Goal: Download file/media

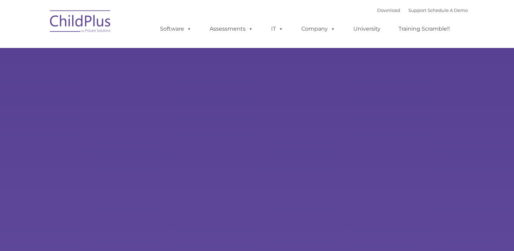
type input ""
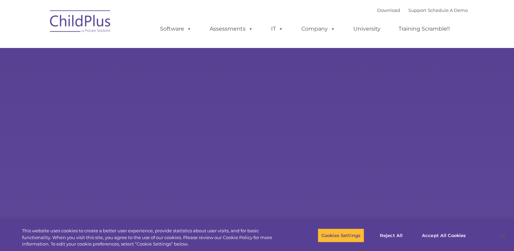
select select "MEDIUM"
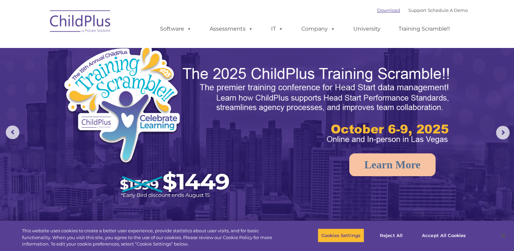
click at [377, 11] on link "Download" at bounding box center [388, 9] width 23 height 5
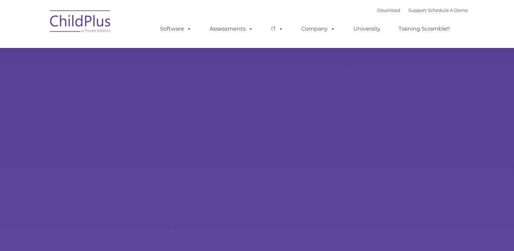
type input ""
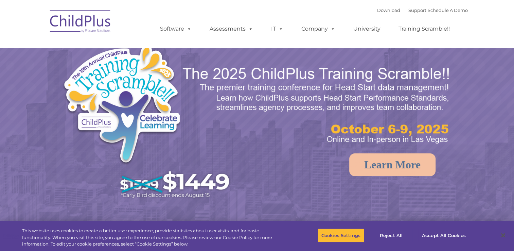
select select "MEDIUM"
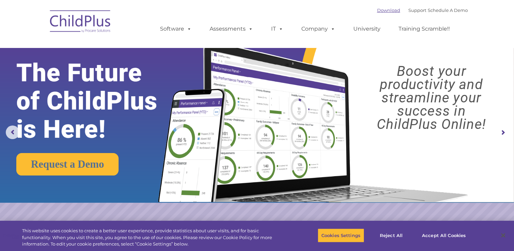
click at [377, 9] on link "Download" at bounding box center [388, 9] width 23 height 5
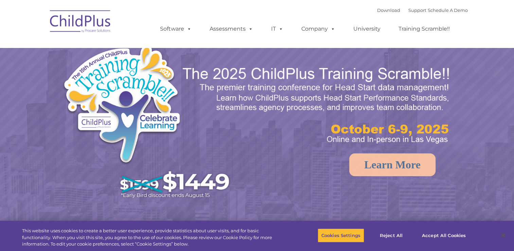
select select "MEDIUM"
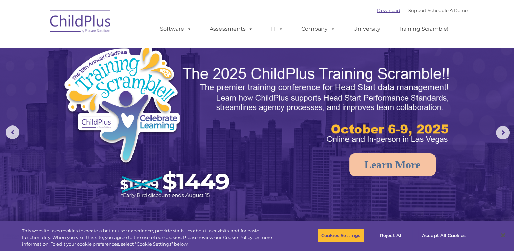
click at [378, 10] on link "Download" at bounding box center [388, 9] width 23 height 5
